Goal: Task Accomplishment & Management: Complete application form

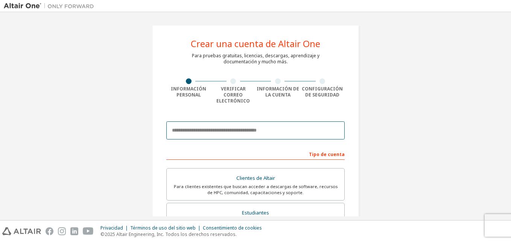
click at [245, 127] on input "email" at bounding box center [255, 130] width 178 height 18
type input "**********"
click at [292, 127] on input "**********" at bounding box center [255, 130] width 178 height 18
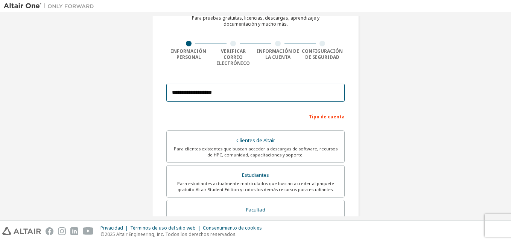
scroll to position [113, 0]
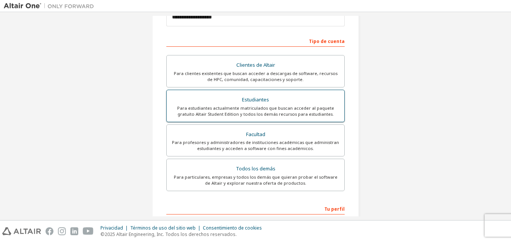
click at [249, 94] on div "Estudiantes" at bounding box center [255, 99] width 169 height 11
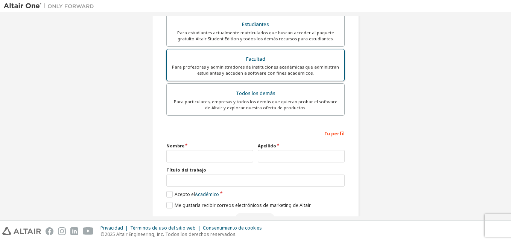
scroll to position [204, 0]
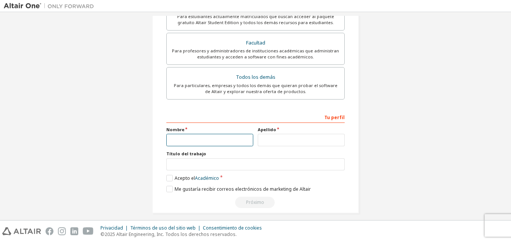
click at [215, 136] on input "text" at bounding box center [209, 140] width 87 height 12
type input "********"
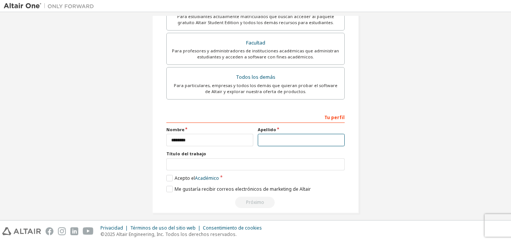
click at [274, 134] on input "text" at bounding box center [301, 140] width 87 height 12
type input "*****"
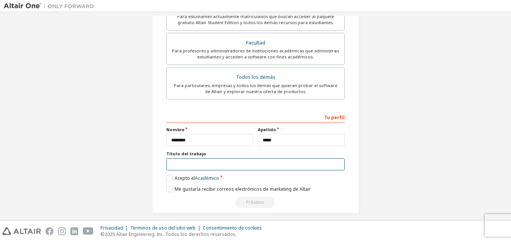
click at [234, 162] on input "text" at bounding box center [255, 164] width 178 height 12
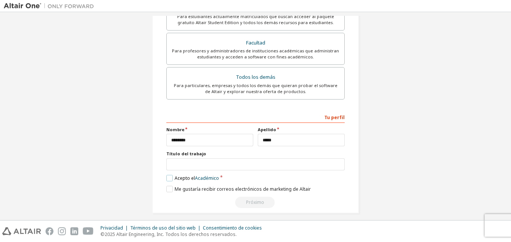
click at [166, 175] on label "Acepto el Académico" at bounding box center [192, 178] width 53 height 6
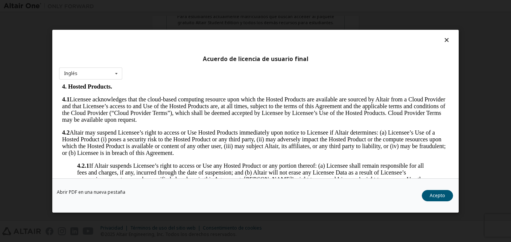
scroll to position [564, 0]
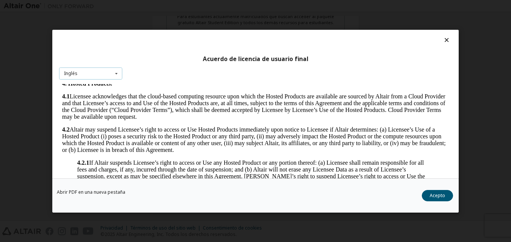
click at [106, 68] on div "Inglés English" at bounding box center [90, 73] width 63 height 12
click at [98, 78] on div "Inglés Inglés" at bounding box center [90, 73] width 63 height 12
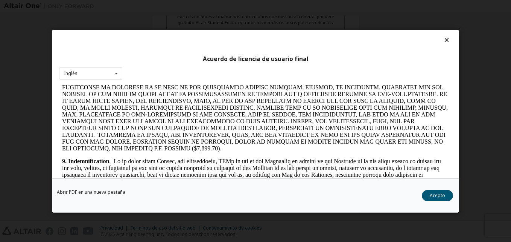
scroll to position [865, 0]
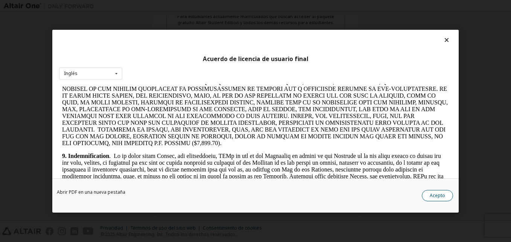
click at [432, 193] on button "Acepto" at bounding box center [437, 194] width 31 height 11
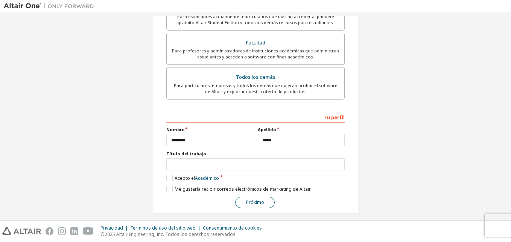
click at [250, 196] on button "Próximo" at bounding box center [255, 201] width 40 height 11
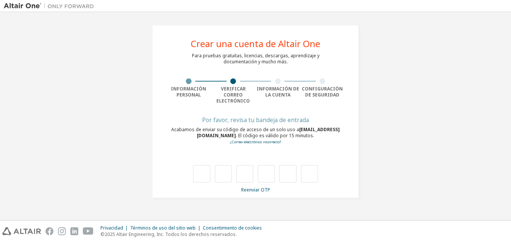
type input "*"
click at [223, 166] on input "*" at bounding box center [223, 173] width 17 height 17
click at [225, 166] on input "text" at bounding box center [223, 173] width 17 height 17
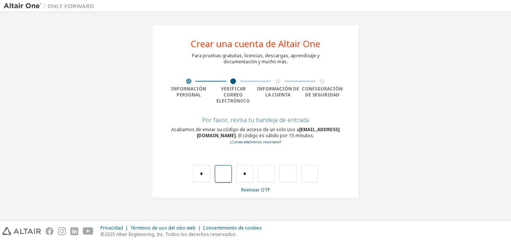
type input "*"
click at [266, 171] on input "text" at bounding box center [266, 173] width 17 height 17
type input "*"
